Goal: Information Seeking & Learning: Learn about a topic

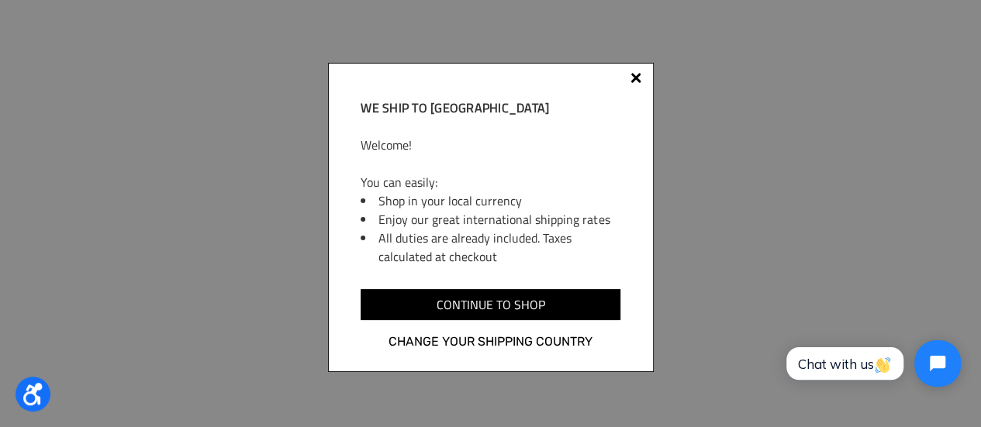
scroll to position [3133, 0]
click at [637, 74] on div at bounding box center [636, 77] width 11 height 11
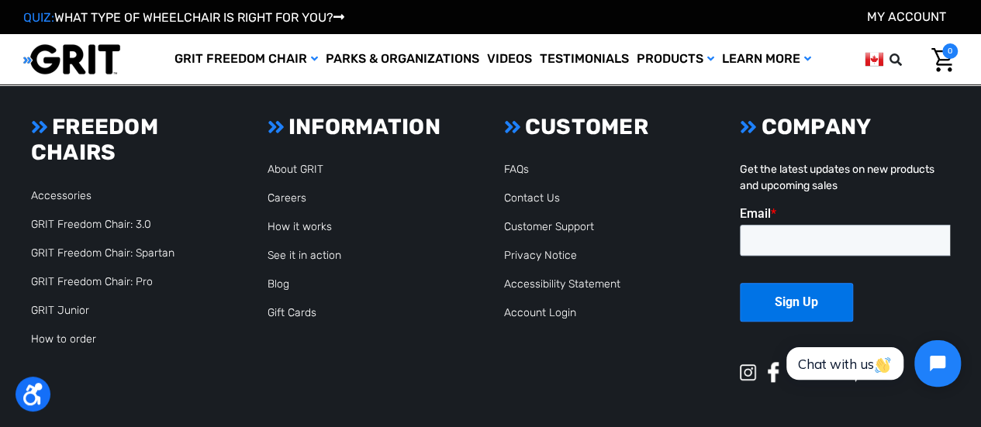
scroll to position [3628, 0]
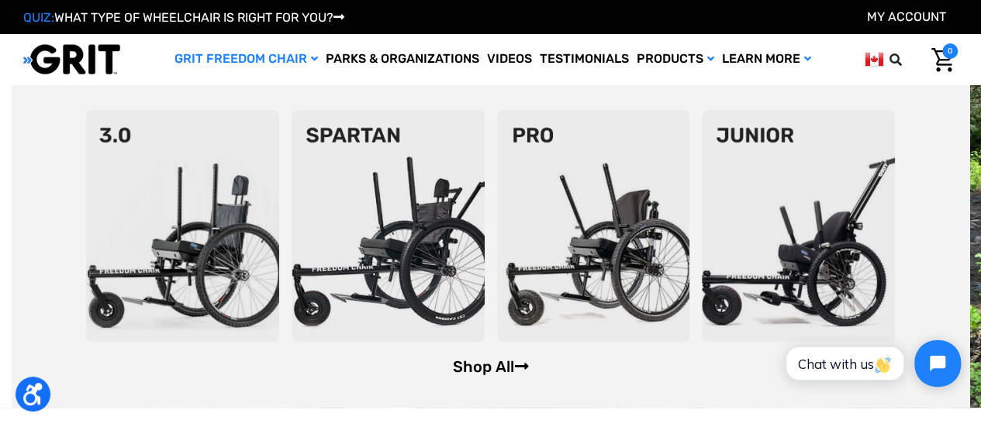
click at [472, 364] on link "Shop All" at bounding box center [490, 367] width 76 height 19
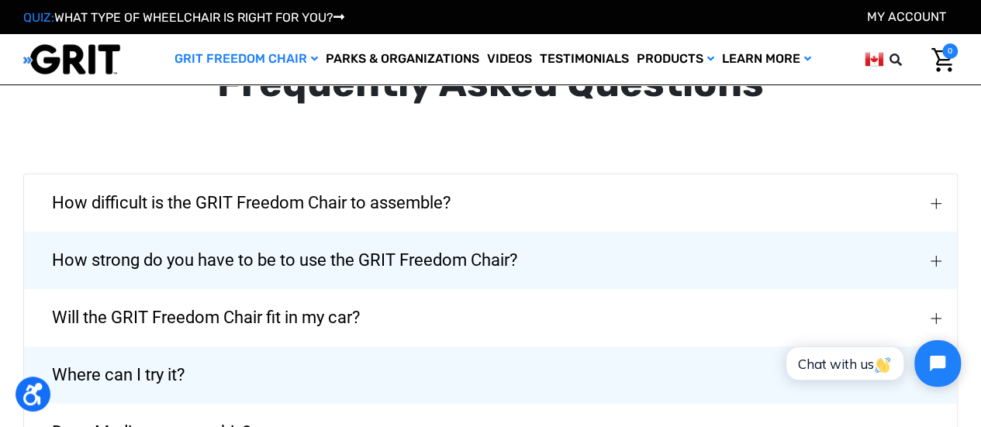
scroll to position [2341, 0]
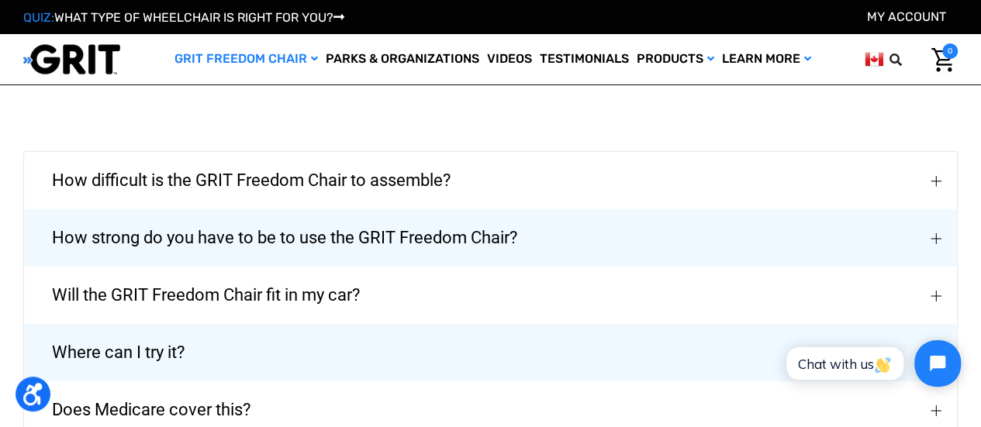
click at [790, 223] on button "How strong do you have to be to use the GRIT Freedom Chair?" at bounding box center [490, 237] width 933 height 57
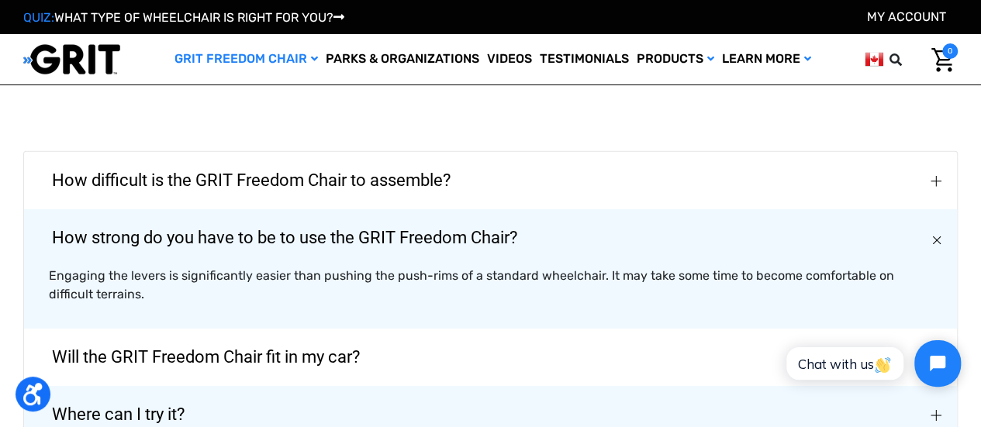
click at [475, 329] on button "Will the GRIT Freedom Chair fit in my car?" at bounding box center [490, 357] width 933 height 57
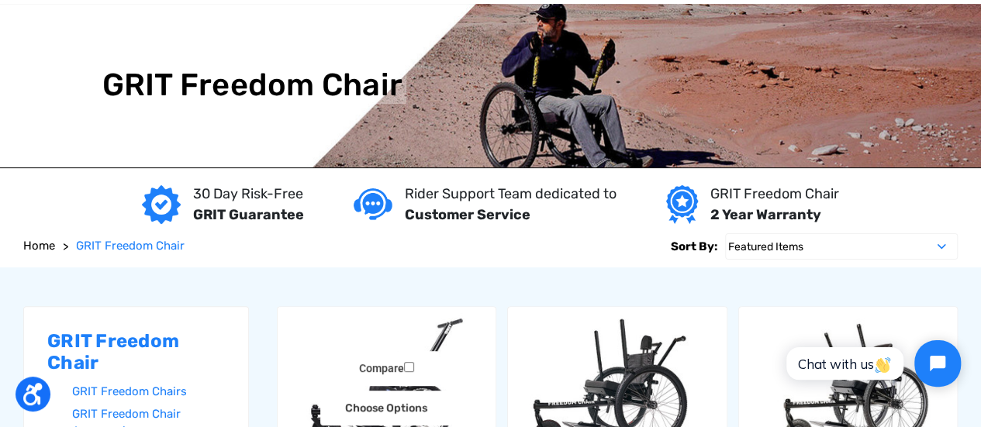
scroll to position [0, 0]
